Goal: Task Accomplishment & Management: Manage account settings

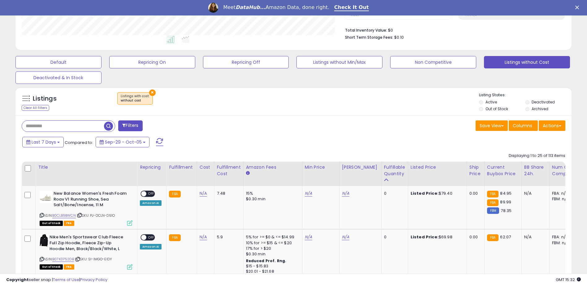
scroll to position [155, 0]
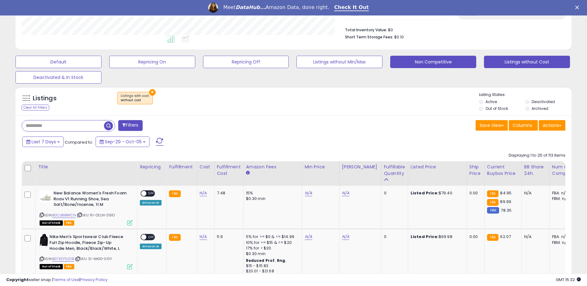
click at [417, 63] on button "Non Competitive" at bounding box center [434, 62] width 86 height 12
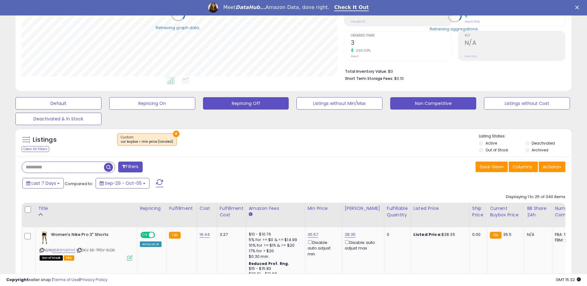
scroll to position [309564, 309368]
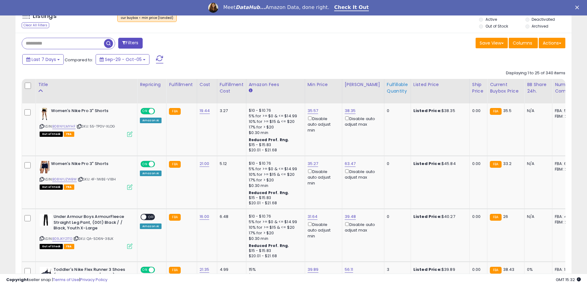
click at [388, 87] on div "Fulfillable Quantity" at bounding box center [397, 87] width 21 height 13
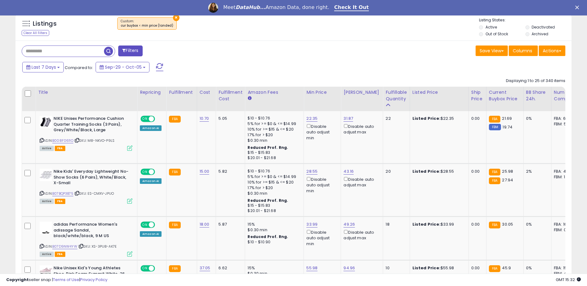
scroll to position [237, 0]
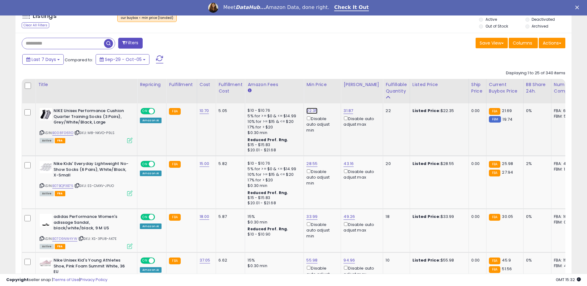
click at [312, 111] on link "22.35" at bounding box center [312, 111] width 11 height 6
type input "*****"
click at [332, 89] on button "submit" at bounding box center [327, 88] width 11 height 9
drag, startPoint x: 76, startPoint y: 185, endPoint x: 54, endPoint y: 184, distance: 22.3
click at [54, 184] on div "ASIN: B07BQP3B75 | SKU: ES-CMXV-JPUO Active FBA" at bounding box center [86, 178] width 93 height 34
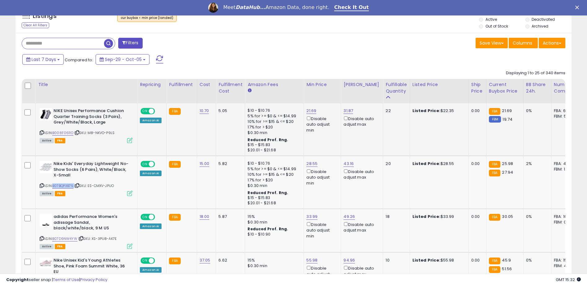
scroll to position [309564, 309511]
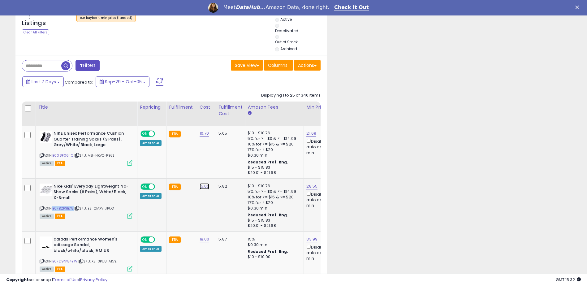
click at [200, 186] on link "15.00" at bounding box center [205, 186] width 10 height 6
type input "*"
type input "*****"
click at [223, 169] on icon "submit" at bounding box center [221, 170] width 4 height 4
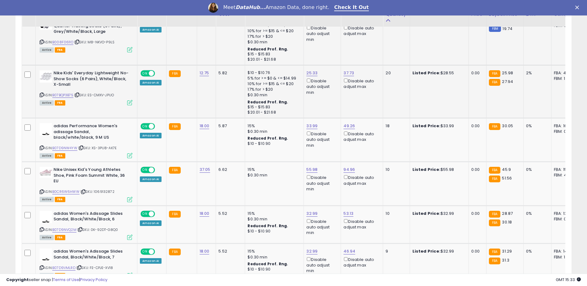
scroll to position [330, 0]
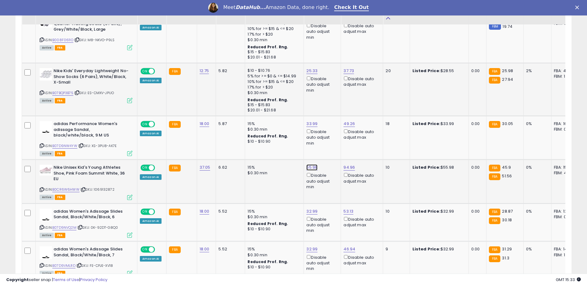
click at [311, 166] on link "55.98" at bounding box center [312, 167] width 11 height 6
type input "*****"
click at [333, 145] on button "submit" at bounding box center [327, 145] width 11 height 9
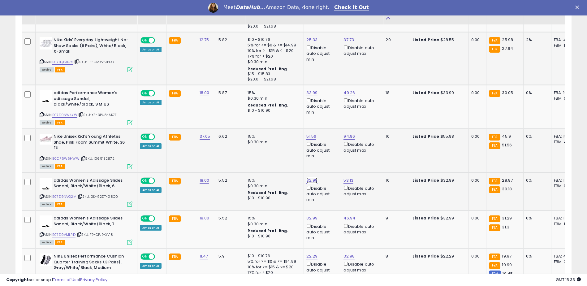
click at [311, 181] on link "32.99" at bounding box center [312, 180] width 11 height 6
type input "*****"
click at [332, 160] on button "submit" at bounding box center [327, 158] width 11 height 9
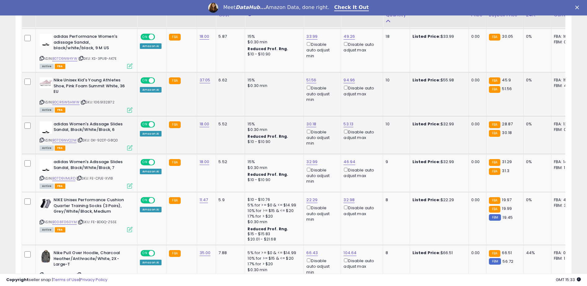
scroll to position [423, 0]
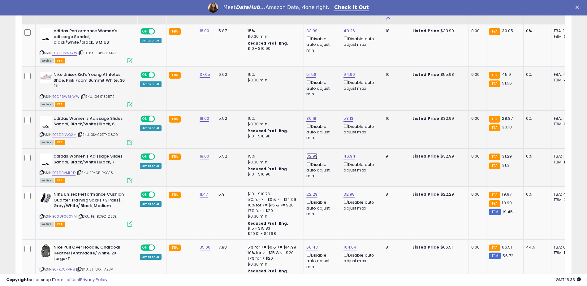
click at [311, 157] on link "32.99" at bounding box center [312, 156] width 11 height 6
type input "*****"
click at [332, 133] on button "submit" at bounding box center [327, 134] width 11 height 9
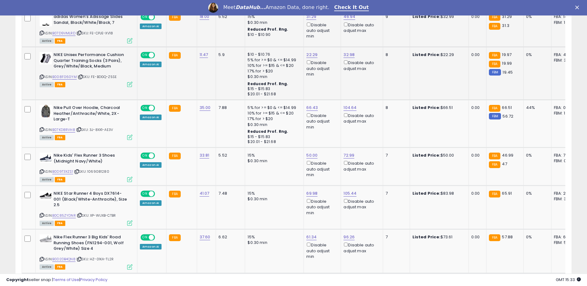
scroll to position [578, 0]
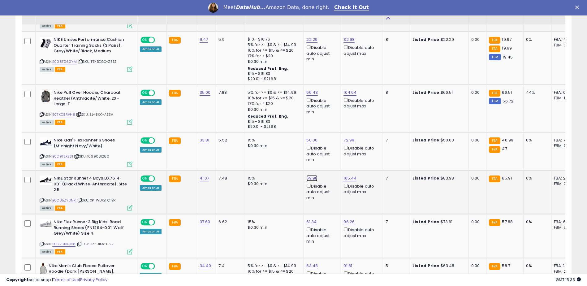
click at [311, 176] on link "69.98" at bounding box center [312, 178] width 11 height 6
type input "*****"
click at [329, 156] on icon "submit" at bounding box center [327, 156] width 4 height 4
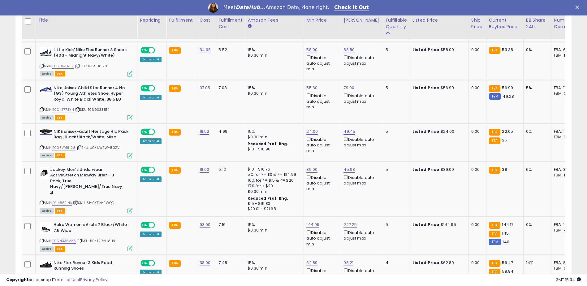
scroll to position [857, 0]
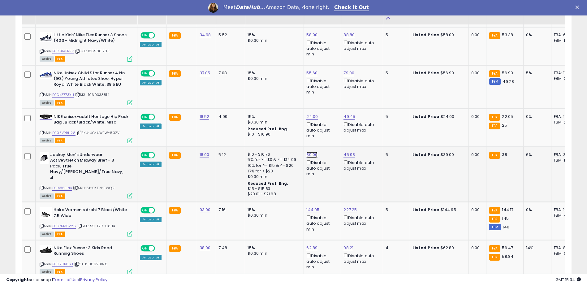
click at [310, 152] on link "39.00" at bounding box center [312, 155] width 11 height 6
type input "*****"
click at [333, 125] on button "submit" at bounding box center [327, 126] width 11 height 9
click at [312, 207] on link "144.95" at bounding box center [313, 210] width 13 height 6
type input "******"
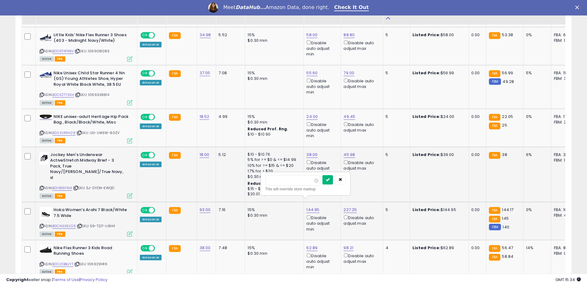
click at [333, 181] on button "submit" at bounding box center [328, 179] width 11 height 9
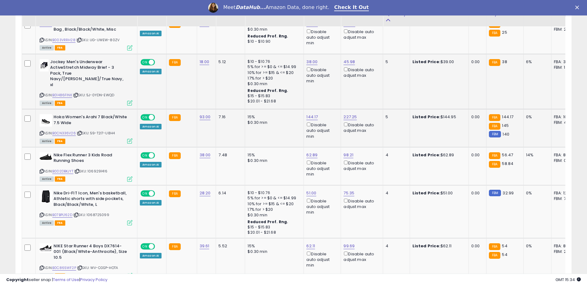
scroll to position [980, 0]
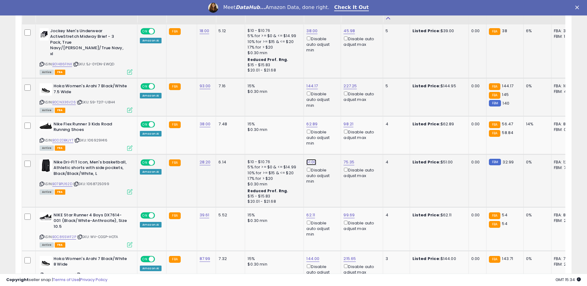
click at [312, 159] on link "51.00" at bounding box center [312, 162] width 10 height 6
type input "*"
type input "*****"
click at [329, 133] on icon "submit" at bounding box center [327, 132] width 4 height 4
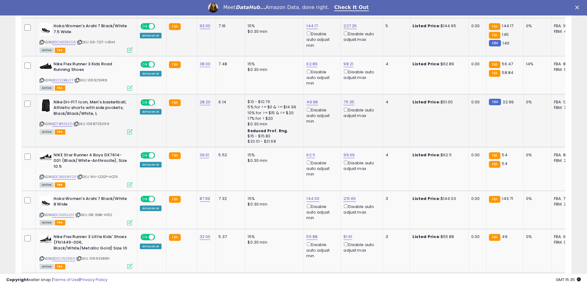
scroll to position [1042, 0]
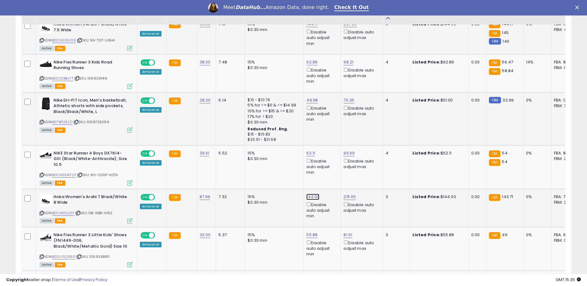
click at [315, 194] on link "144.00" at bounding box center [313, 197] width 13 height 6
type input "******"
click at [333, 161] on button "submit" at bounding box center [328, 160] width 11 height 9
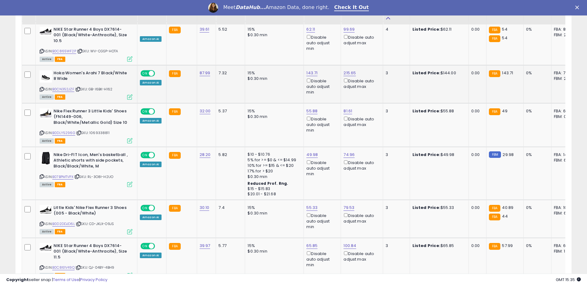
scroll to position [1197, 0]
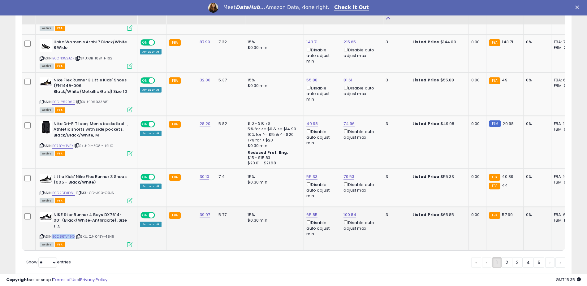
drag, startPoint x: 76, startPoint y: 217, endPoint x: 55, endPoint y: 217, distance: 20.8
click at [55, 217] on div "ASIN: B0C861V49Q | SKU: QJ-04BY-4BH9 Active FBA" at bounding box center [86, 229] width 93 height 34
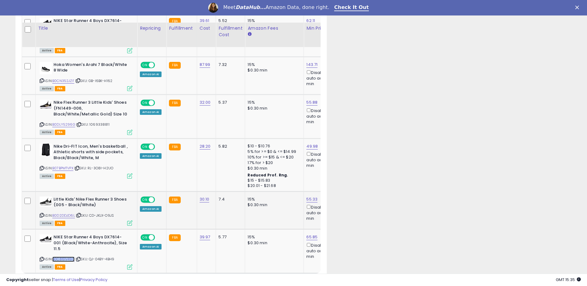
scroll to position [309564, 309511]
click at [207, 234] on link "39.97" at bounding box center [205, 237] width 11 height 6
type input "*****"
click at [226, 211] on button "submit" at bounding box center [221, 207] width 11 height 9
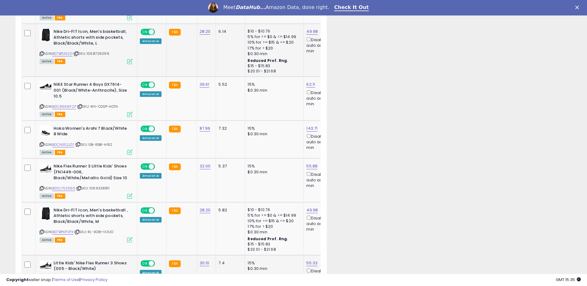
scroll to position [1104, 0]
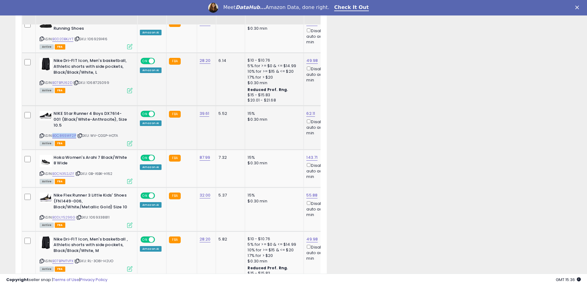
drag, startPoint x: 76, startPoint y: 121, endPoint x: 55, endPoint y: 121, distance: 21.7
click at [55, 121] on div "ASIN: B0C865WF2P | SKU: WV-CGSP-HOTA Active FBA" at bounding box center [86, 128] width 93 height 34
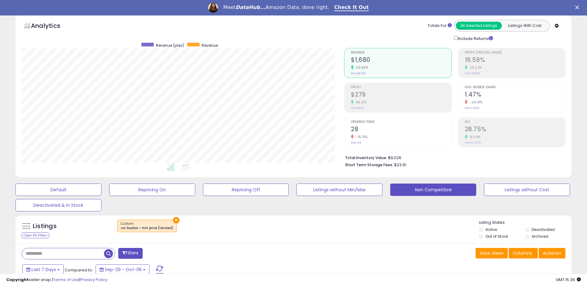
scroll to position [0, 0]
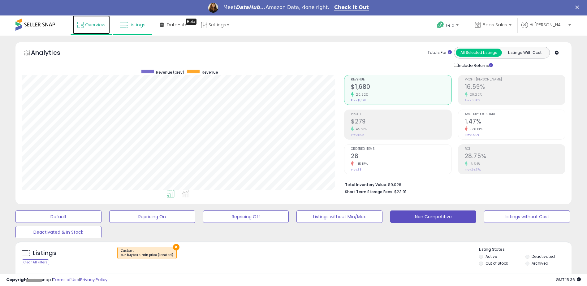
click at [95, 23] on span "Overview" at bounding box center [95, 25] width 20 height 6
